Goal: Task Accomplishment & Management: Complete application form

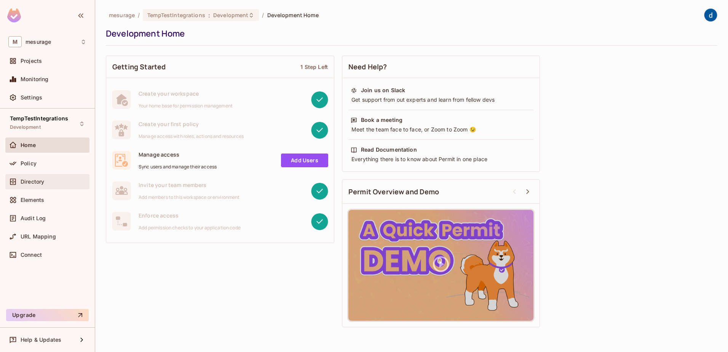
click at [29, 179] on span "Directory" at bounding box center [33, 182] width 24 height 6
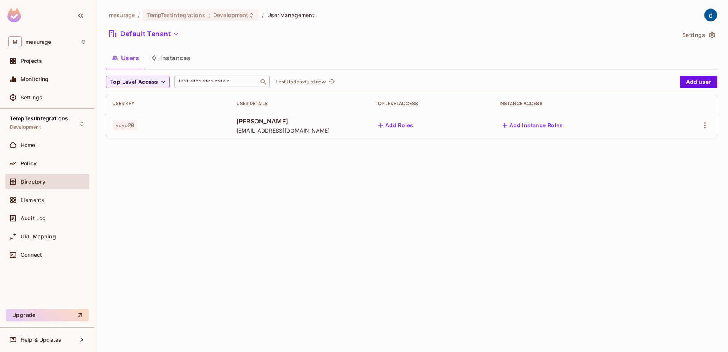
click at [244, 83] on input "text" at bounding box center [217, 82] width 80 height 8
click at [30, 180] on span "Directory" at bounding box center [33, 182] width 25 height 6
click at [239, 82] on input "text" at bounding box center [217, 82] width 80 height 8
click at [24, 160] on span "Policy" at bounding box center [29, 163] width 16 height 6
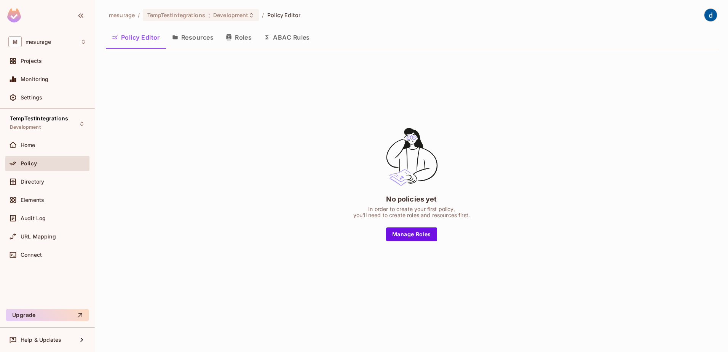
click at [312, 126] on div "No policies yet In order to create your first policy, you'll need to create rol…" at bounding box center [412, 183] width 612 height 257
drag, startPoint x: 187, startPoint y: 37, endPoint x: 192, endPoint y: 61, distance: 24.1
click at [187, 37] on button "Resources" at bounding box center [193, 37] width 54 height 19
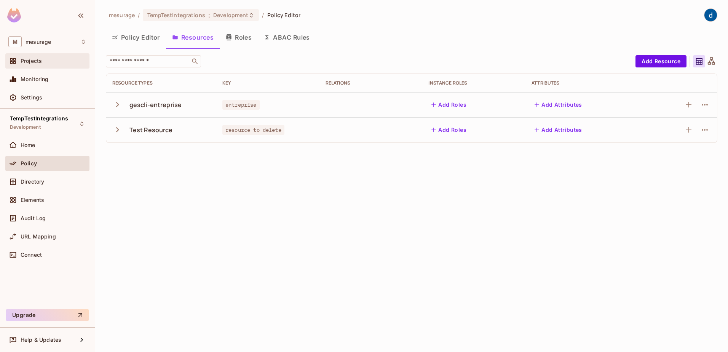
click at [30, 62] on span "Projects" at bounding box center [31, 61] width 21 height 6
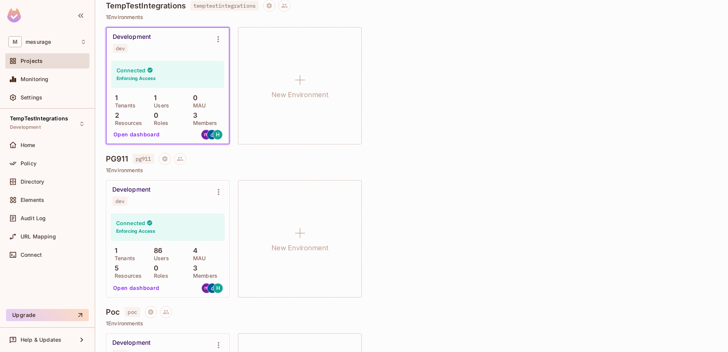
scroll to position [183, 0]
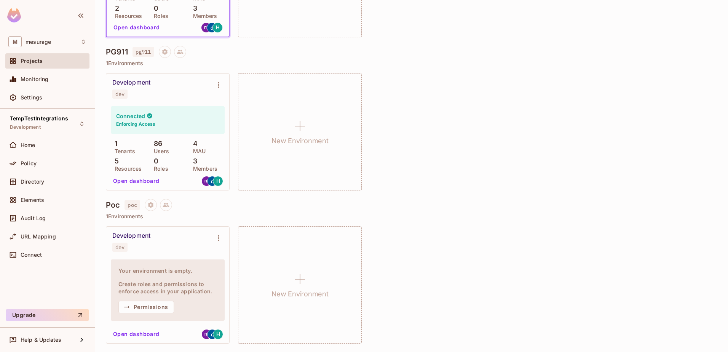
click at [121, 51] on h4 "PG911" at bounding box center [117, 51] width 22 height 9
click at [145, 182] on button "Open dashboard" at bounding box center [136, 181] width 53 height 12
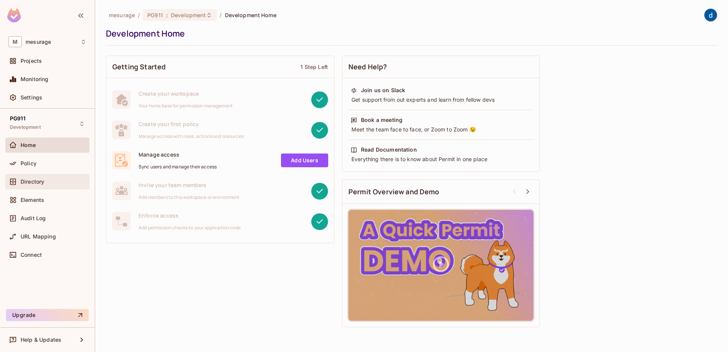
click at [29, 182] on span "Directory" at bounding box center [33, 182] width 24 height 6
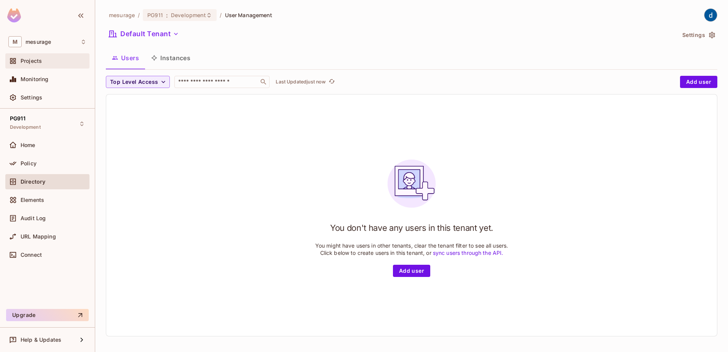
click at [29, 62] on span "Projects" at bounding box center [31, 61] width 21 height 6
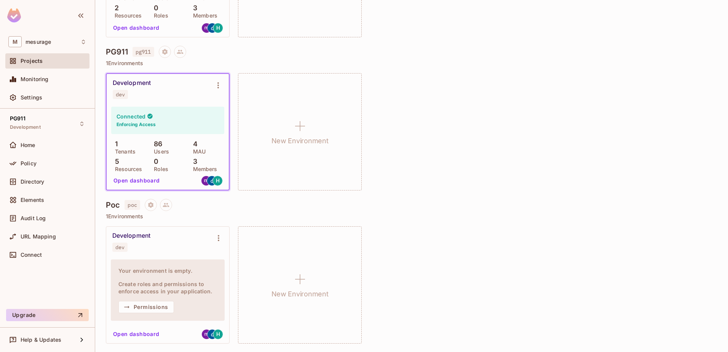
scroll to position [107, 0]
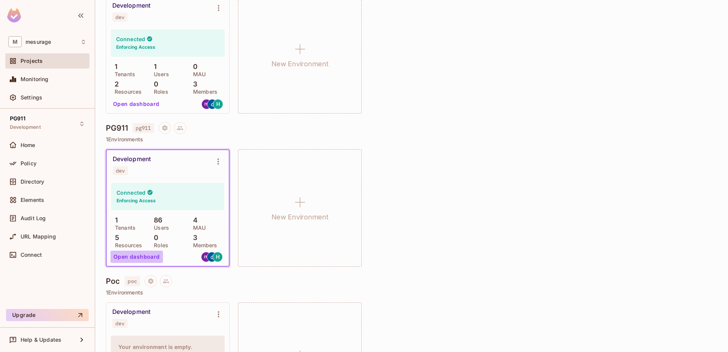
click at [142, 257] on button "Open dashboard" at bounding box center [136, 257] width 53 height 12
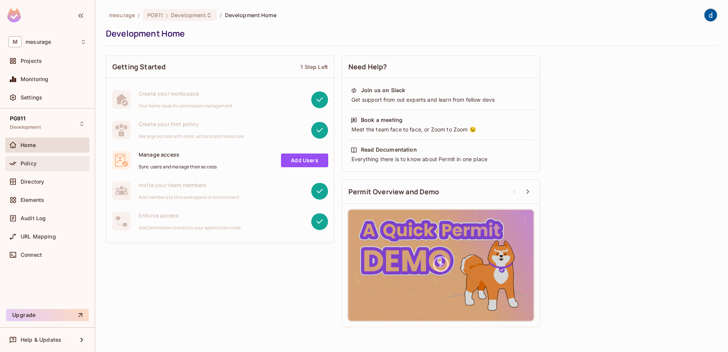
click at [26, 163] on span "Policy" at bounding box center [29, 163] width 16 height 6
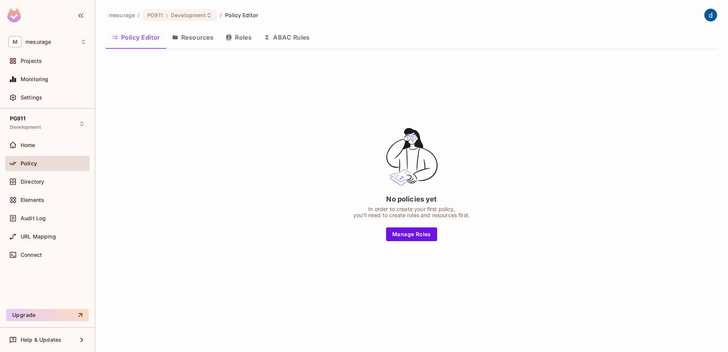
click at [196, 38] on button "Resources" at bounding box center [193, 37] width 54 height 19
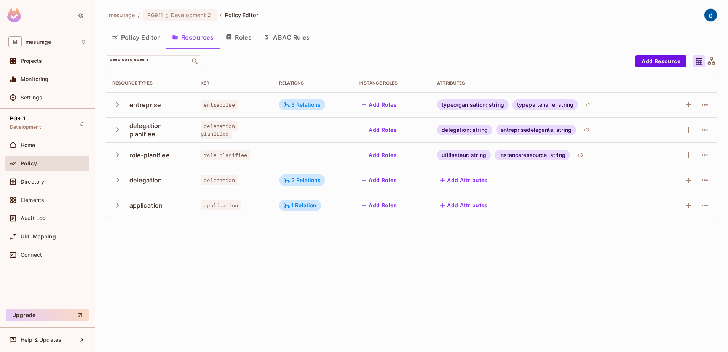
click at [248, 38] on button "Roles" at bounding box center [239, 37] width 38 height 19
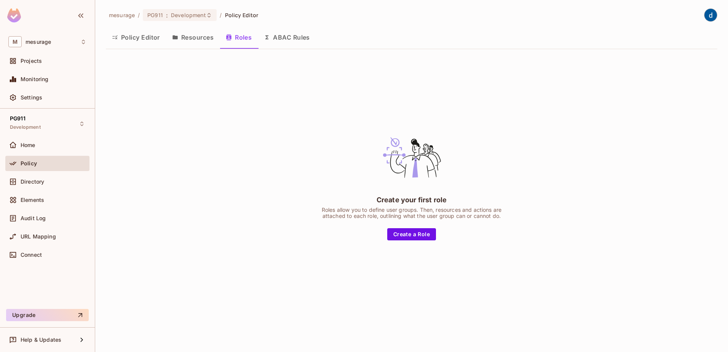
click at [136, 40] on button "Policy Editor" at bounding box center [136, 37] width 60 height 19
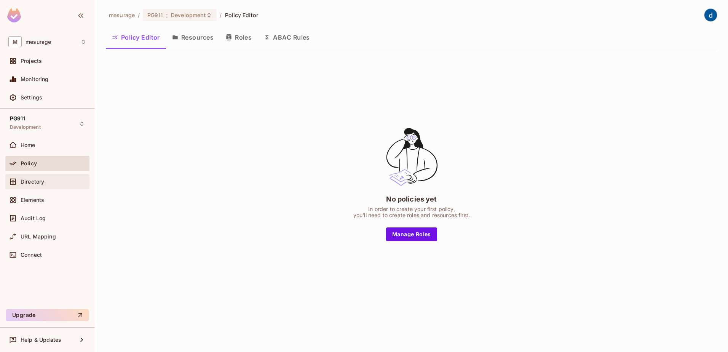
click at [26, 186] on div "Directory" at bounding box center [47, 181] width 78 height 9
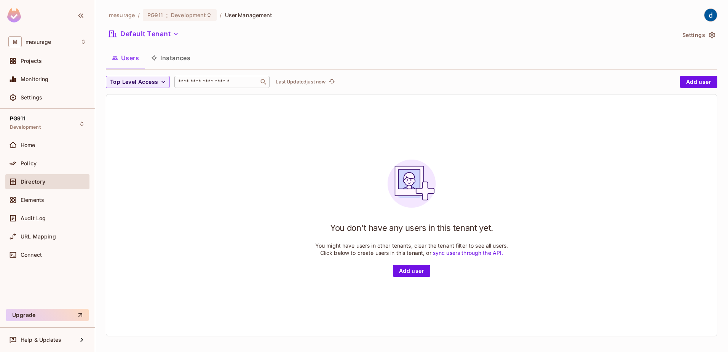
click at [193, 78] on div "​" at bounding box center [221, 82] width 95 height 12
type input "******"
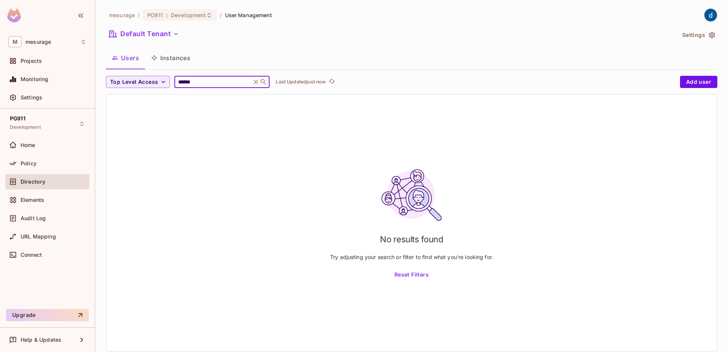
drag, startPoint x: 181, startPoint y: 82, endPoint x: 180, endPoint y: 124, distance: 41.9
click at [170, 84] on div "Top Level Access ****** ​ Last Updated just now" at bounding box center [391, 82] width 570 height 12
type input "********"
click at [199, 146] on div "No results found Try adjusting your search or filter to find what you’re lookin…" at bounding box center [411, 222] width 611 height 257
click at [222, 149] on div "No results found Try adjusting your search or filter to find what you’re lookin…" at bounding box center [411, 222] width 611 height 257
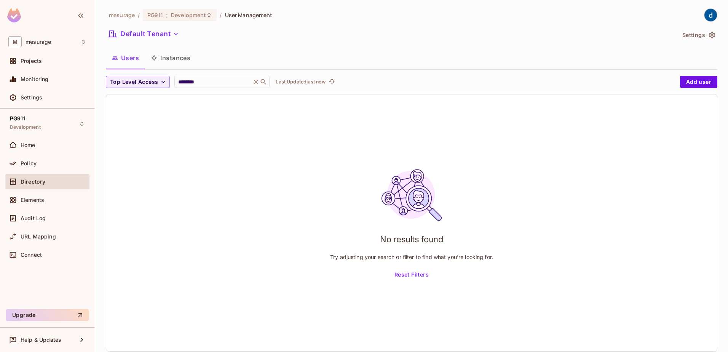
click at [293, 131] on div "No results found Try adjusting your search or filter to find what you’re lookin…" at bounding box center [411, 222] width 611 height 257
click at [26, 179] on span "Directory" at bounding box center [33, 182] width 25 height 6
click at [29, 181] on span "Directory" at bounding box center [33, 182] width 25 height 6
click at [208, 82] on input "********" at bounding box center [213, 82] width 72 height 8
click at [687, 78] on button "Add user" at bounding box center [698, 82] width 37 height 12
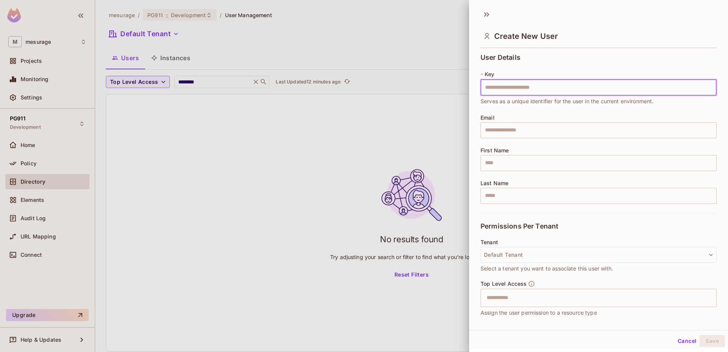
click at [505, 86] on input "text" at bounding box center [599, 88] width 236 height 16
type input "**********"
click at [504, 131] on input "text" at bounding box center [599, 130] width 236 height 16
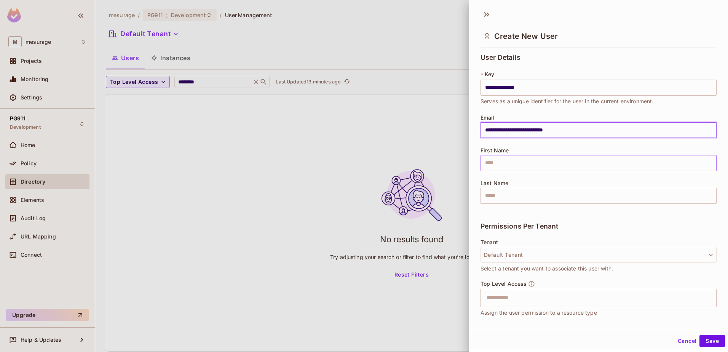
type input "**********"
click at [510, 165] on input "text" at bounding box center [599, 163] width 236 height 16
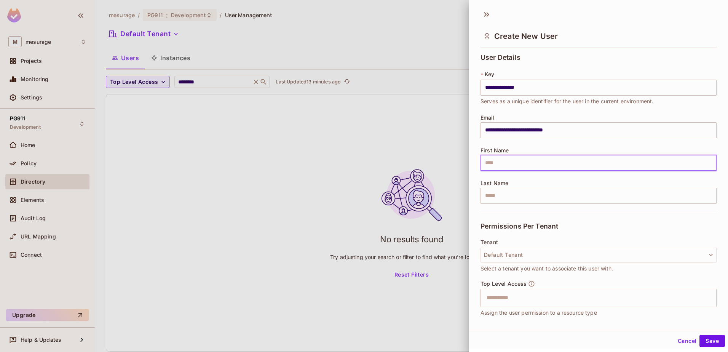
type input "*"
type input "******"
click at [492, 199] on input "text" at bounding box center [599, 196] width 236 height 16
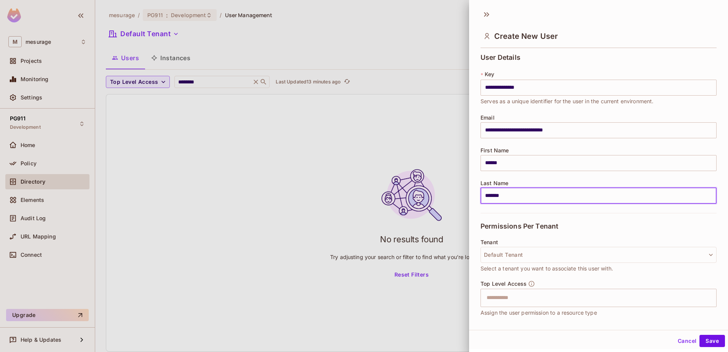
scroll to position [60, 0]
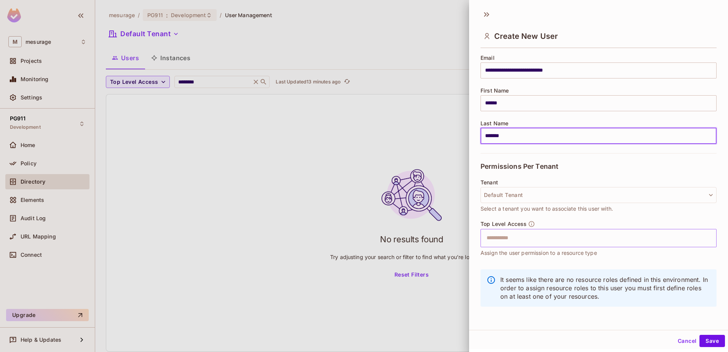
type input "*******"
click at [498, 240] on input "text" at bounding box center [592, 237] width 220 height 15
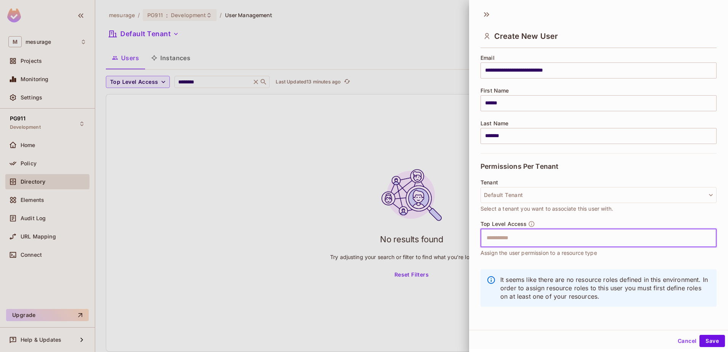
click at [495, 238] on input "text" at bounding box center [592, 237] width 220 height 15
click at [500, 241] on input "text" at bounding box center [592, 236] width 220 height 15
type input "******"
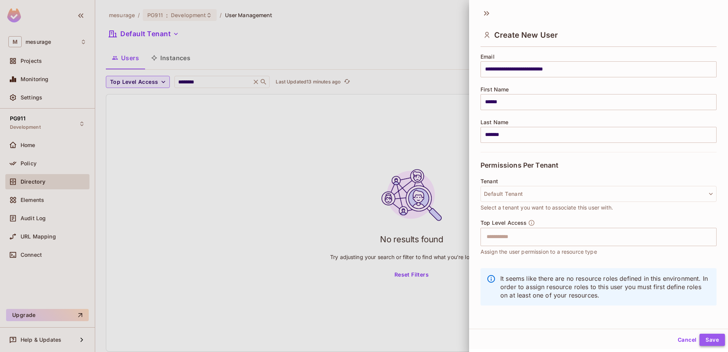
click at [706, 342] on button "Save" at bounding box center [713, 340] width 26 height 12
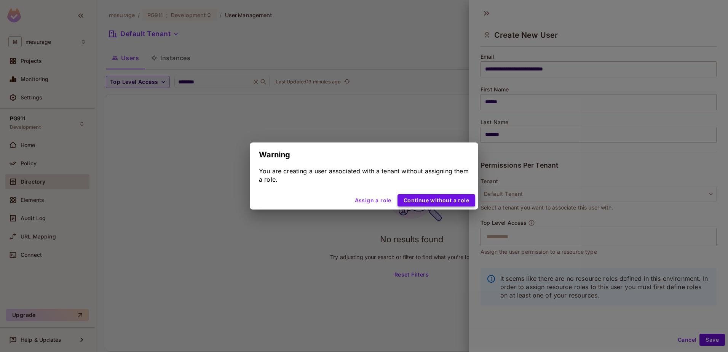
click at [427, 200] on button "Continue without a role" at bounding box center [437, 200] width 78 height 12
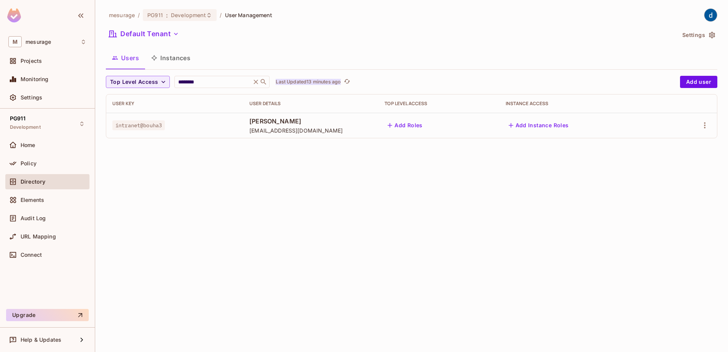
click at [319, 80] on p "Last Updated 13 minutes ago" at bounding box center [308, 82] width 65 height 6
click at [426, 123] on button "Add Roles" at bounding box center [405, 125] width 41 height 12
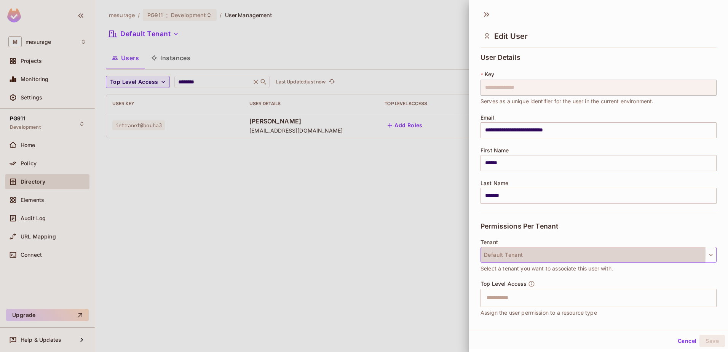
click at [499, 254] on button "Default Tenant" at bounding box center [599, 255] width 236 height 16
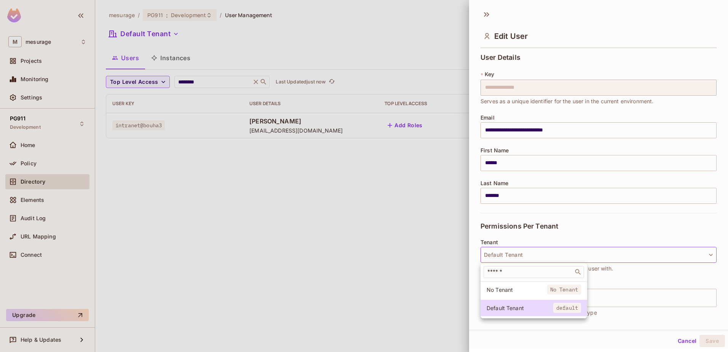
click at [397, 262] on div at bounding box center [364, 176] width 728 height 352
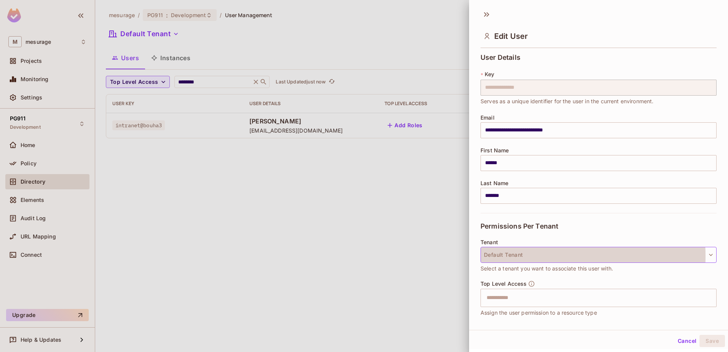
click at [508, 256] on button "Default Tenant" at bounding box center [599, 255] width 236 height 16
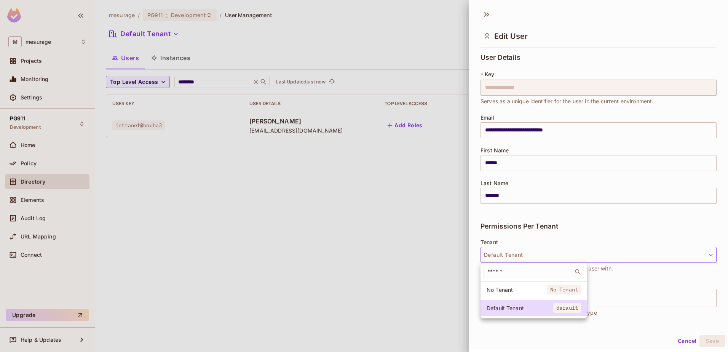
click at [433, 256] on div at bounding box center [364, 176] width 728 height 352
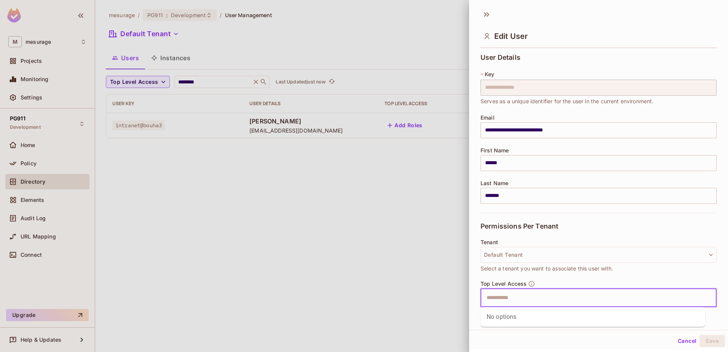
click at [504, 299] on input "text" at bounding box center [592, 297] width 220 height 15
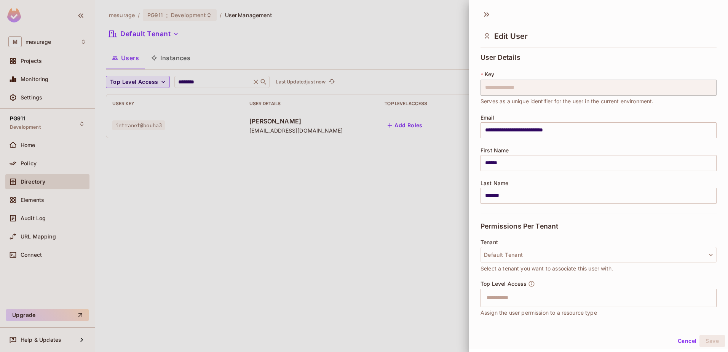
click at [407, 284] on div at bounding box center [364, 176] width 728 height 352
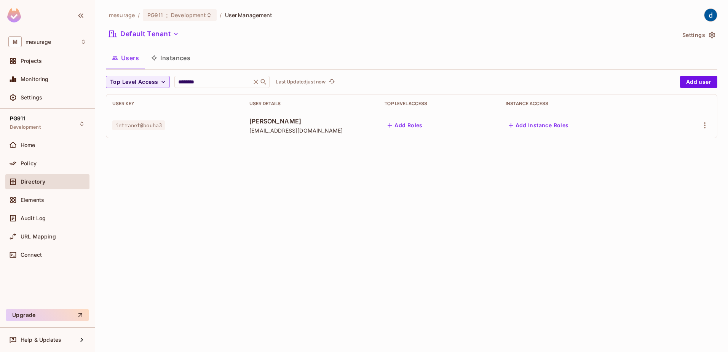
click at [456, 186] on div "mesurage / PG911 : Development / User Management Default Tenant Settings Users …" at bounding box center [411, 176] width 633 height 352
click at [323, 177] on div "mesurage / PG911 : Development / User Management Default Tenant Settings Users …" at bounding box center [411, 176] width 633 height 352
click at [309, 181] on div "mesurage / PG911 : Development / User Management Default Tenant Settings Users …" at bounding box center [411, 176] width 633 height 352
click at [426, 124] on button "Add Roles" at bounding box center [405, 125] width 41 height 12
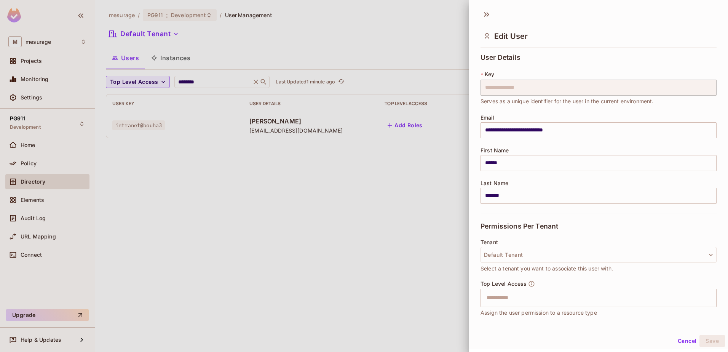
click at [364, 177] on div at bounding box center [364, 176] width 728 height 352
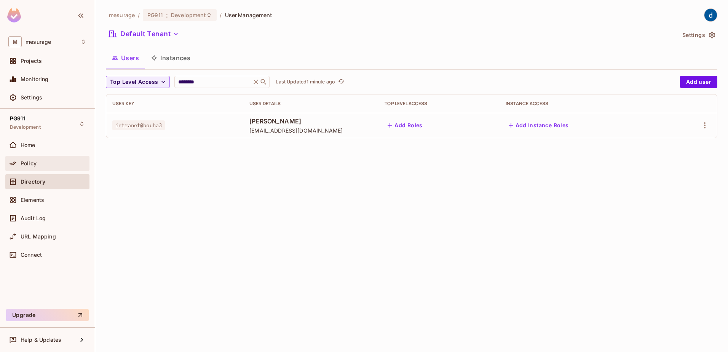
click at [29, 162] on span "Policy" at bounding box center [29, 163] width 16 height 6
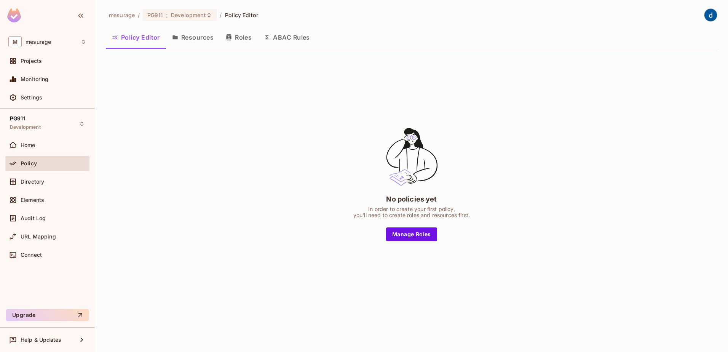
click at [243, 38] on button "Roles" at bounding box center [239, 37] width 38 height 19
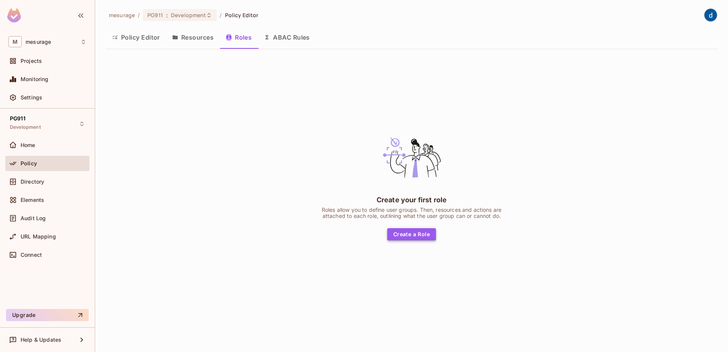
click at [408, 239] on button "Create a Role" at bounding box center [411, 234] width 49 height 12
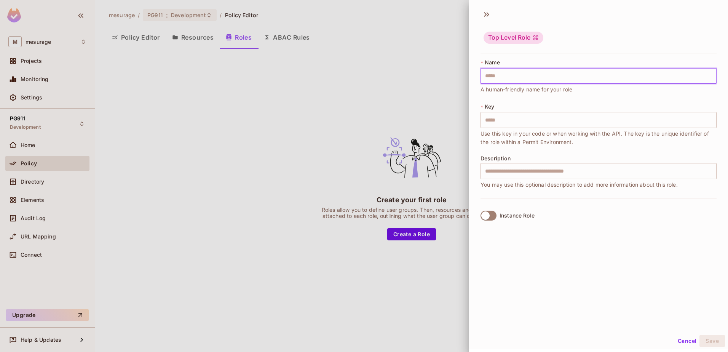
click at [506, 78] on input "text" at bounding box center [599, 76] width 236 height 16
type input "*"
type input "**"
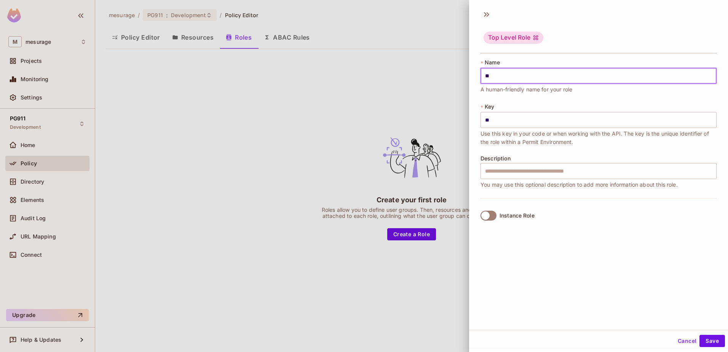
type input "***"
type input "****"
type input "*****"
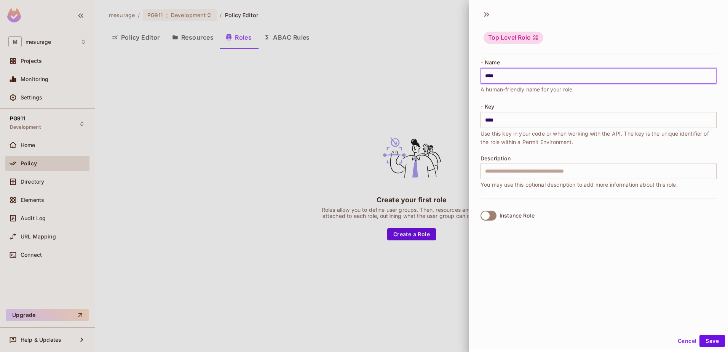
type input "*****"
type input "******"
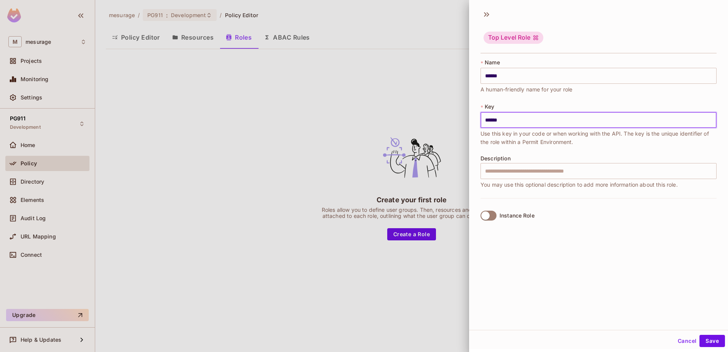
click at [508, 121] on input "******" at bounding box center [599, 120] width 236 height 16
click at [495, 174] on input "text" at bounding box center [599, 171] width 236 height 16
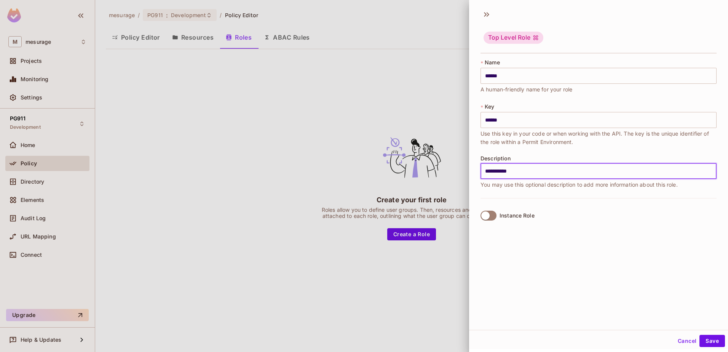
type input "**********"
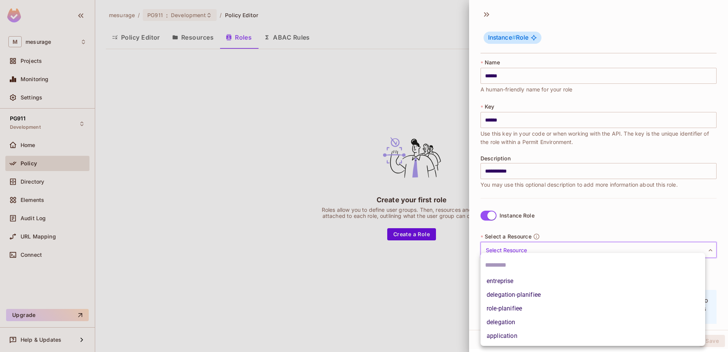
click at [496, 251] on body "**********" at bounding box center [364, 176] width 728 height 352
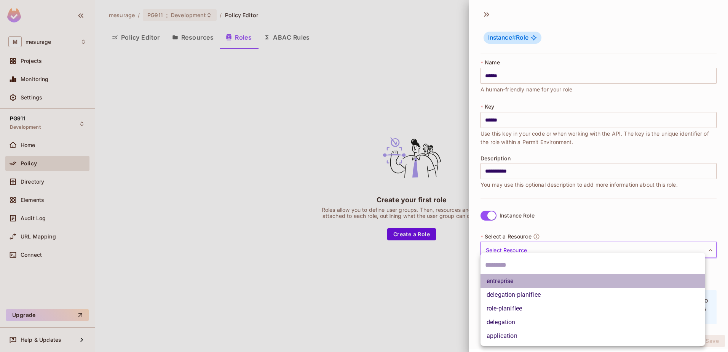
click at [509, 277] on li "entreprise" at bounding box center [593, 281] width 225 height 14
type input "**********"
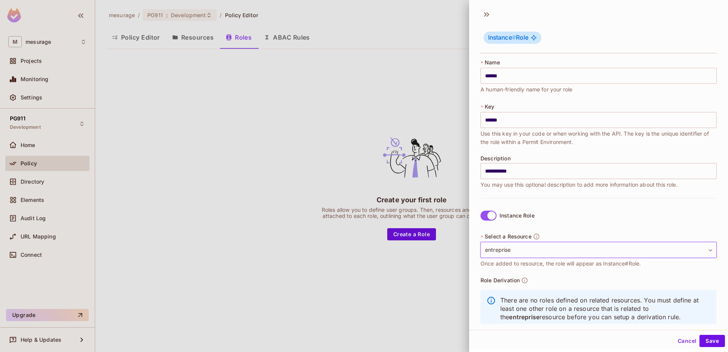
click at [501, 250] on body "**********" at bounding box center [364, 176] width 728 height 352
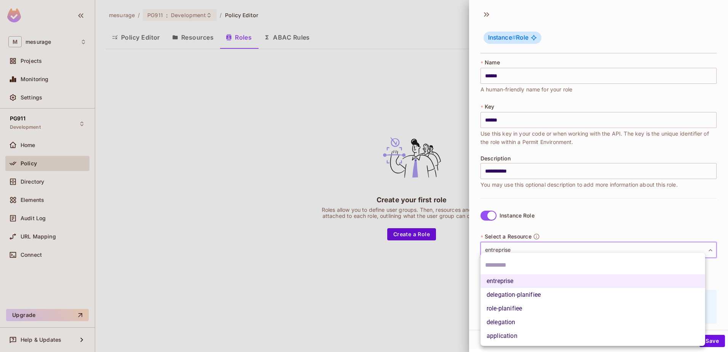
click at [500, 260] on input "text" at bounding box center [593, 265] width 216 height 12
click at [485, 215] on div at bounding box center [364, 176] width 728 height 352
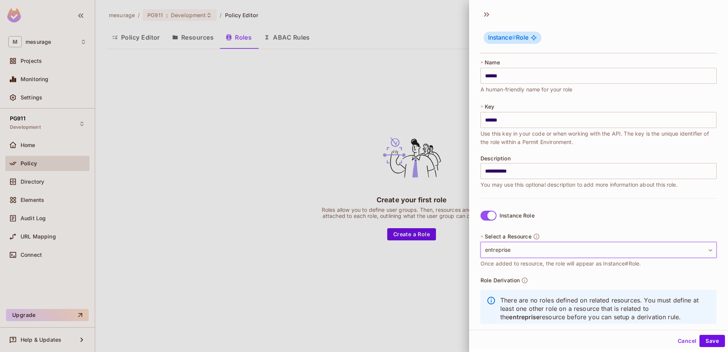
click at [509, 249] on body "**********" at bounding box center [364, 176] width 728 height 352
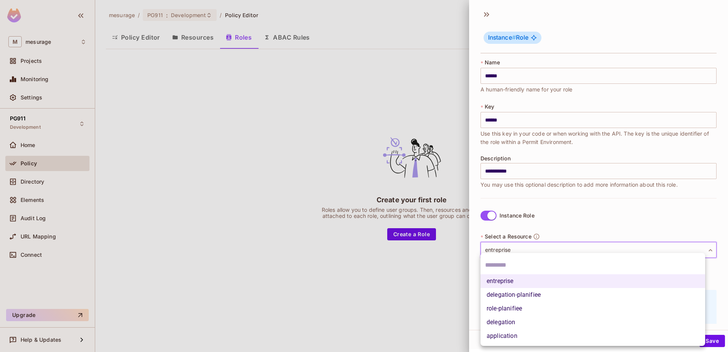
drag, startPoint x: 472, startPoint y: 248, endPoint x: 446, endPoint y: 250, distance: 26.0
click at [446, 250] on div at bounding box center [364, 176] width 728 height 352
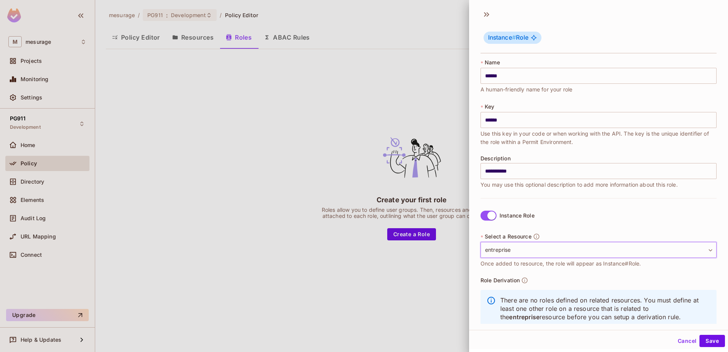
click at [533, 250] on body "**********" at bounding box center [364, 176] width 728 height 352
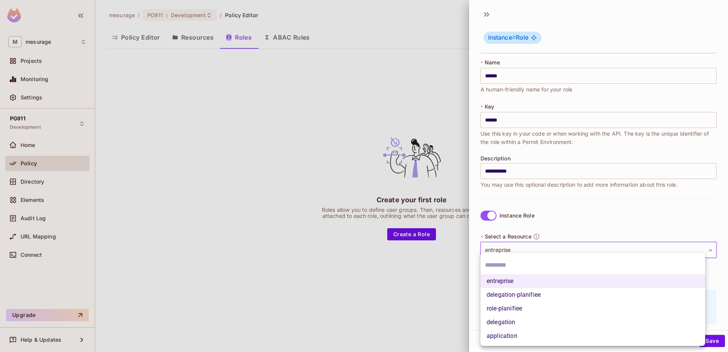
click at [490, 264] on input "text" at bounding box center [593, 265] width 216 height 12
click at [497, 261] on input "text" at bounding box center [593, 265] width 216 height 12
click at [503, 251] on div at bounding box center [364, 176] width 728 height 352
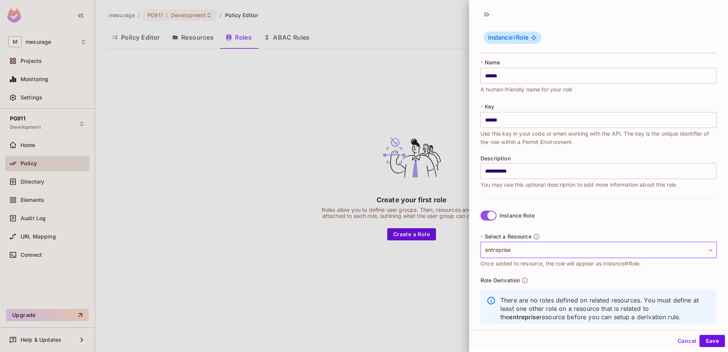
click at [527, 248] on body "**********" at bounding box center [364, 176] width 728 height 352
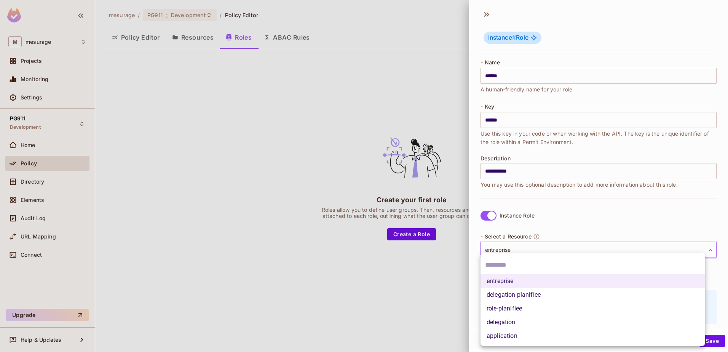
click at [527, 248] on div at bounding box center [364, 176] width 728 height 352
click at [527, 248] on body "**********" at bounding box center [364, 176] width 728 height 352
click at [579, 219] on div at bounding box center [364, 176] width 728 height 352
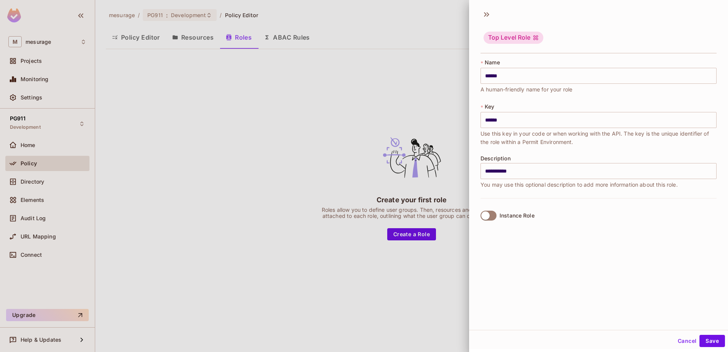
click at [550, 260] on div "**********" at bounding box center [598, 167] width 259 height 324
click at [711, 340] on button "Save" at bounding box center [713, 340] width 26 height 12
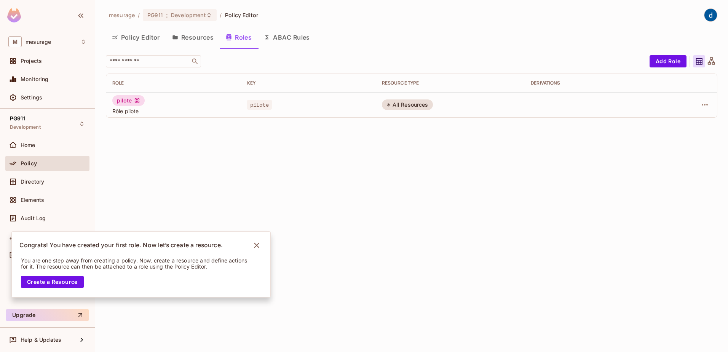
click at [359, 244] on div "mesurage / PG911 : Development / Policy Editor Policy Editor Resources Roles AB…" at bounding box center [411, 176] width 633 height 352
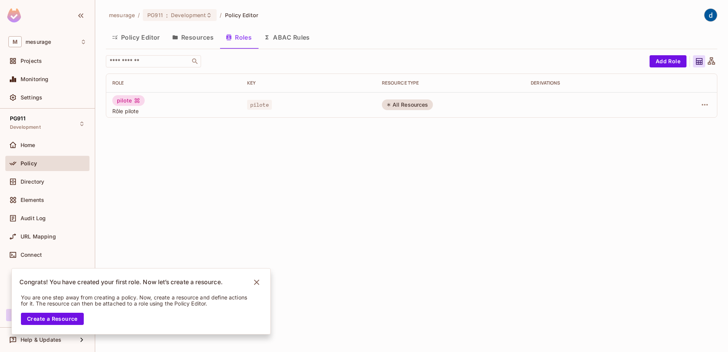
click at [195, 38] on button "Resources" at bounding box center [193, 37] width 54 height 19
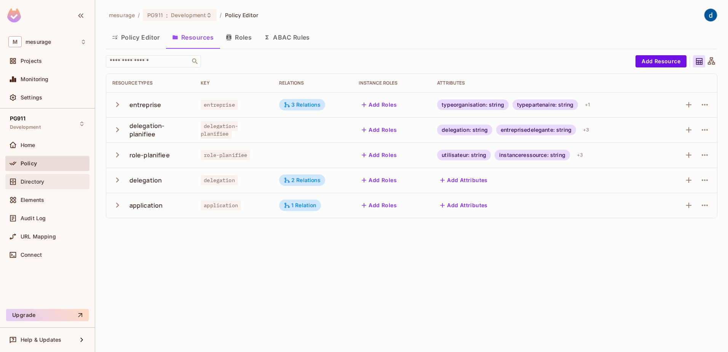
click at [26, 180] on span "Directory" at bounding box center [33, 182] width 24 height 6
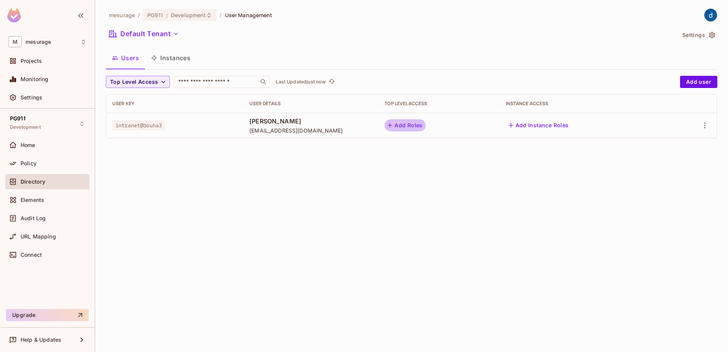
click at [394, 124] on icon "button" at bounding box center [390, 125] width 8 height 8
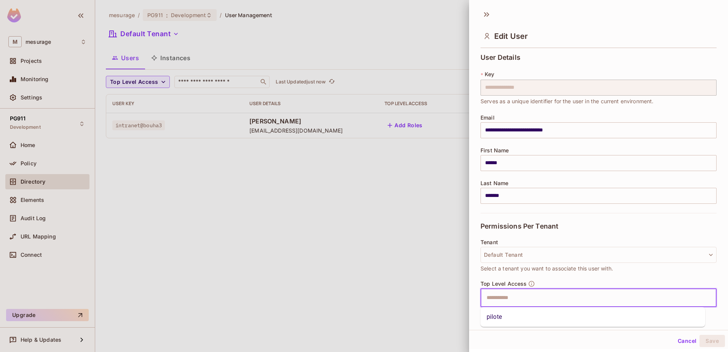
click at [498, 298] on input "text" at bounding box center [592, 297] width 220 height 15
click at [491, 318] on li "pilote" at bounding box center [593, 317] width 225 height 14
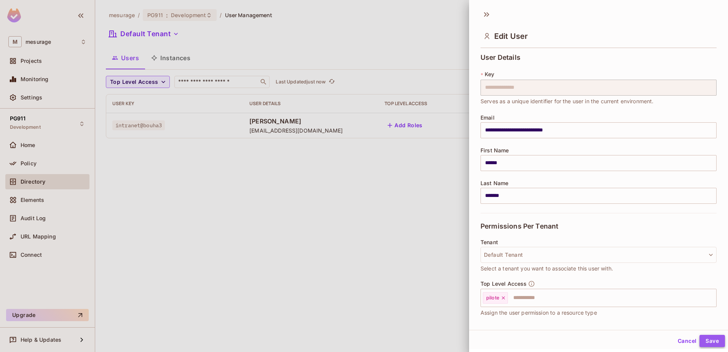
click at [708, 340] on button "Save" at bounding box center [713, 341] width 26 height 12
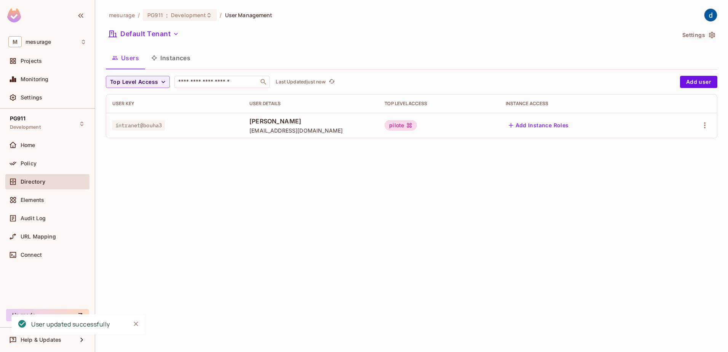
click at [295, 238] on div "mesurage / PG911 : Development / User Management Default Tenant Settings Users …" at bounding box center [411, 176] width 633 height 352
click at [190, 275] on div "mesurage / PG911 : Development / User Management Default Tenant Settings Users …" at bounding box center [411, 176] width 633 height 352
click at [245, 168] on div "mesurage / PG911 : Development / User Management Default Tenant Settings Users …" at bounding box center [411, 176] width 633 height 352
click at [238, 82] on input "text" at bounding box center [217, 82] width 80 height 8
click at [262, 80] on icon at bounding box center [264, 82] width 8 height 8
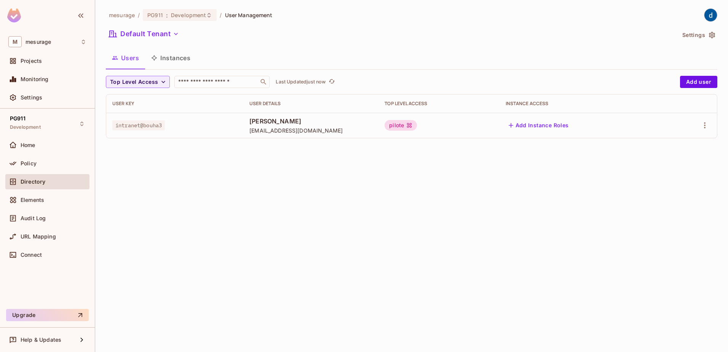
click at [226, 174] on div "mesurage / PG911 : Development / User Management Default Tenant Settings Users …" at bounding box center [411, 176] width 633 height 352
click at [26, 164] on span "Policy" at bounding box center [29, 163] width 16 height 6
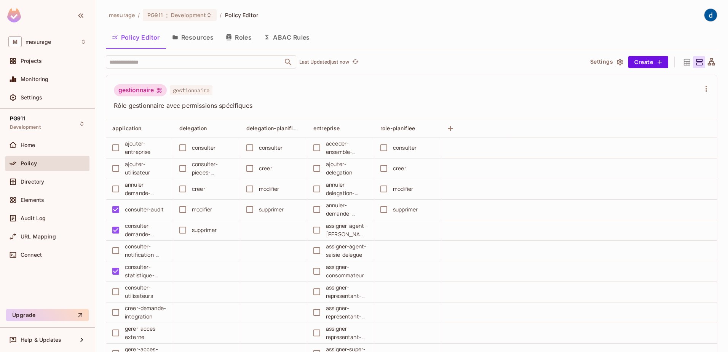
click at [240, 38] on button "Roles" at bounding box center [239, 37] width 38 height 19
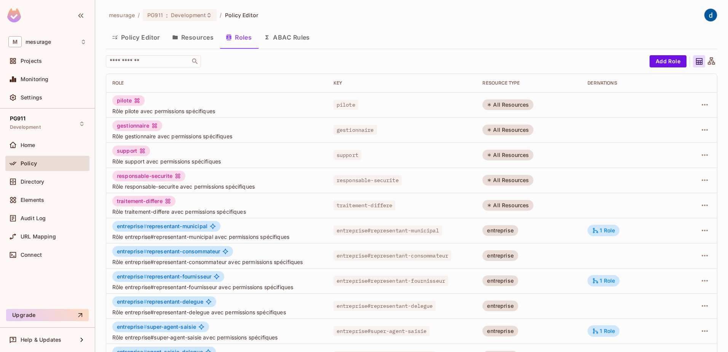
click at [24, 162] on span "Policy" at bounding box center [29, 163] width 16 height 6
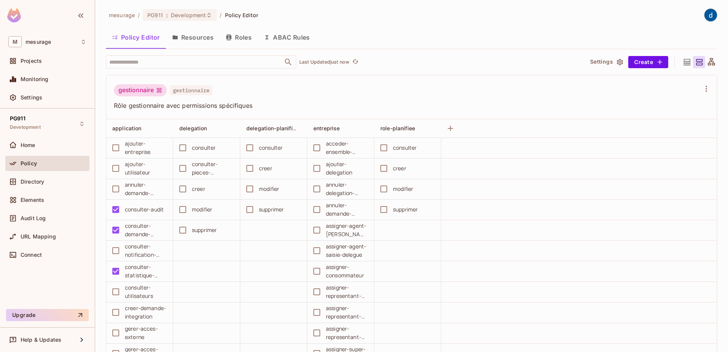
click at [144, 38] on button "Policy Editor" at bounding box center [136, 37] width 60 height 19
click at [682, 64] on icon at bounding box center [687, 62] width 10 height 10
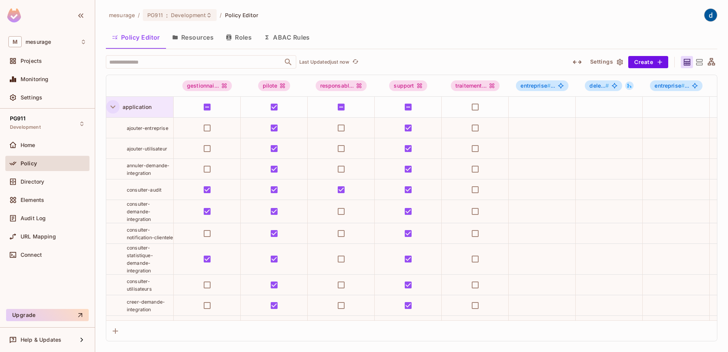
click at [114, 106] on icon "button" at bounding box center [113, 107] width 10 height 10
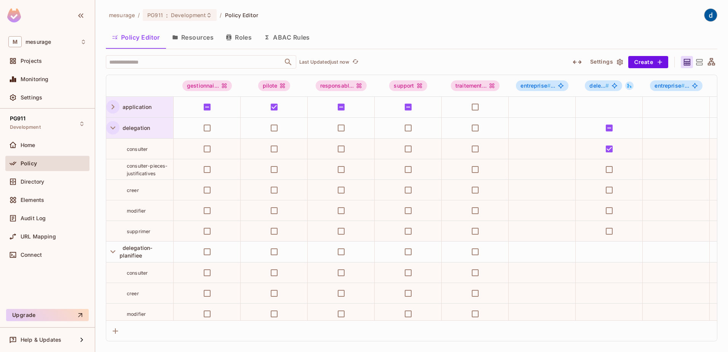
click at [113, 128] on icon "button" at bounding box center [113, 128] width 10 height 10
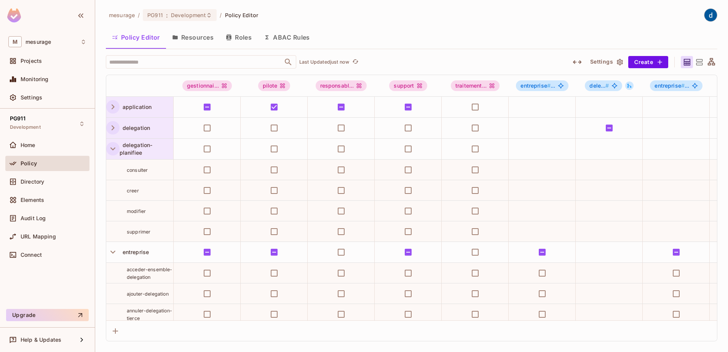
click at [112, 148] on icon "button" at bounding box center [113, 149] width 10 height 10
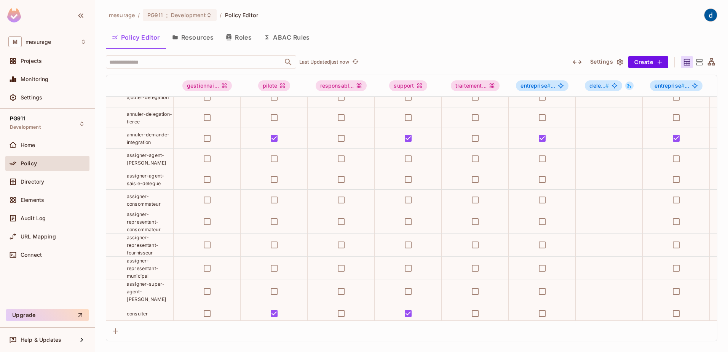
scroll to position [152, 0]
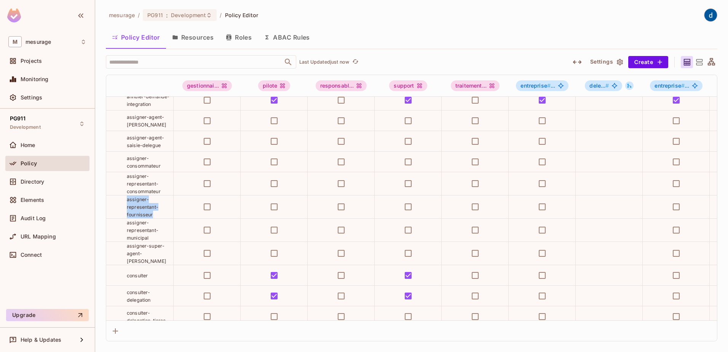
drag, startPoint x: 128, startPoint y: 200, endPoint x: 153, endPoint y: 212, distance: 27.9
click at [153, 212] on div "assigner-representant-fournisseur" at bounding box center [139, 206] width 67 height 23
drag, startPoint x: 153, startPoint y: 212, endPoint x: 154, endPoint y: 234, distance: 22.1
click at [154, 234] on div "assigner-representant-municipal" at bounding box center [150, 230] width 46 height 23
click at [137, 228] on span "assigner-representant-municipal" at bounding box center [143, 230] width 32 height 21
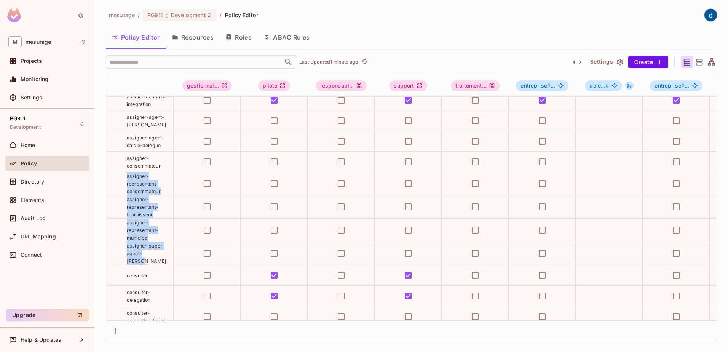
drag, startPoint x: 127, startPoint y: 177, endPoint x: 159, endPoint y: 254, distance: 83.2
drag, startPoint x: 159, startPoint y: 254, endPoint x: 123, endPoint y: 164, distance: 96.5
click at [123, 164] on div "assigner-consommateur" at bounding box center [139, 161] width 67 height 15
drag, startPoint x: 127, startPoint y: 159, endPoint x: 167, endPoint y: 235, distance: 86.0
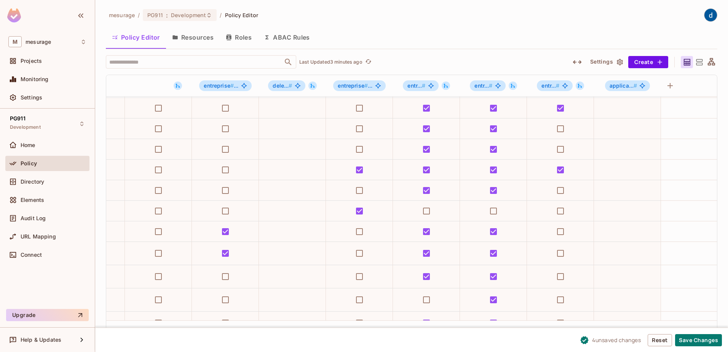
scroll to position [83, 687]
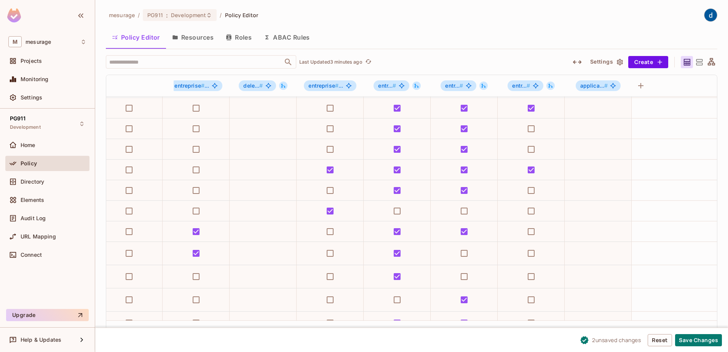
click at [486, 338] on div "2 unsaved change s Reset Save Changes" at bounding box center [411, 339] width 633 height 24
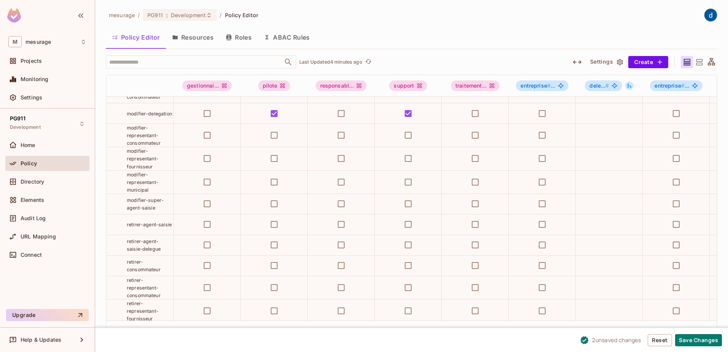
scroll to position [574, 0]
